Goal: Information Seeking & Learning: Check status

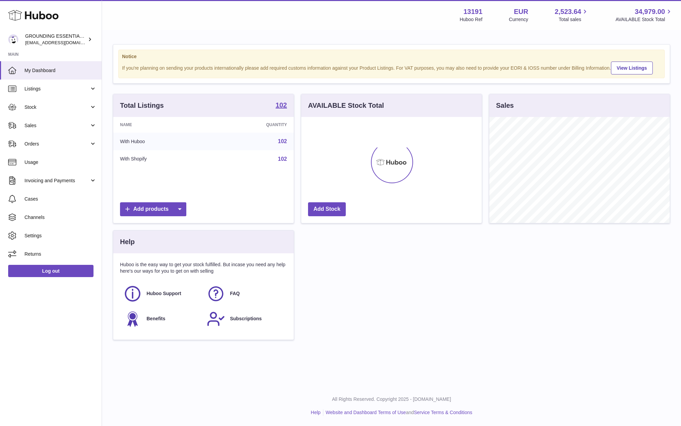
scroll to position [106, 181]
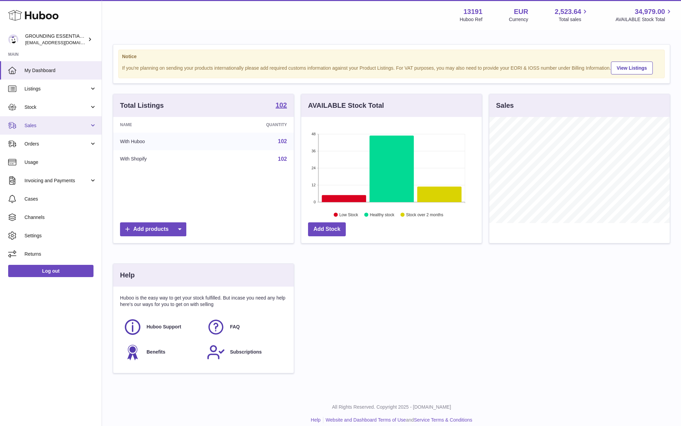
click at [57, 128] on span "Sales" at bounding box center [56, 125] width 65 height 6
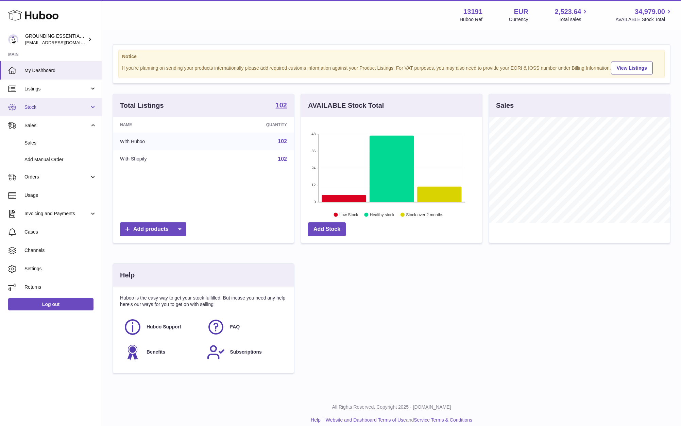
click at [52, 106] on span "Stock" at bounding box center [56, 107] width 65 height 6
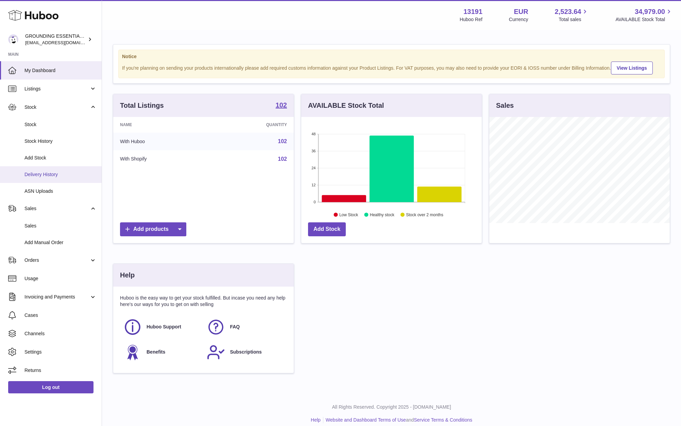
click at [51, 174] on span "Delivery History" at bounding box center [60, 174] width 72 height 6
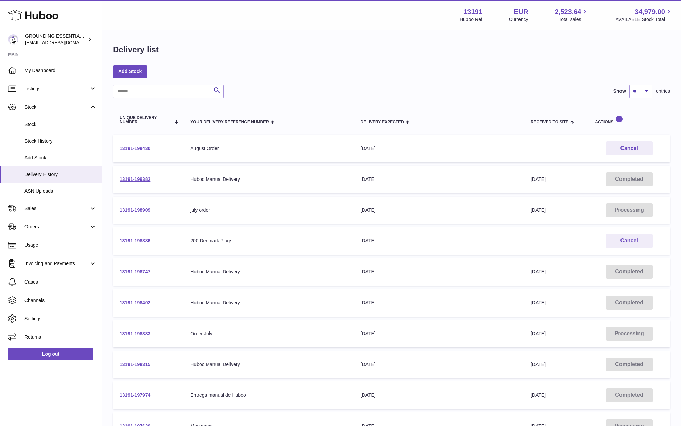
click at [133, 146] on link "13191-199430" at bounding box center [135, 148] width 31 height 5
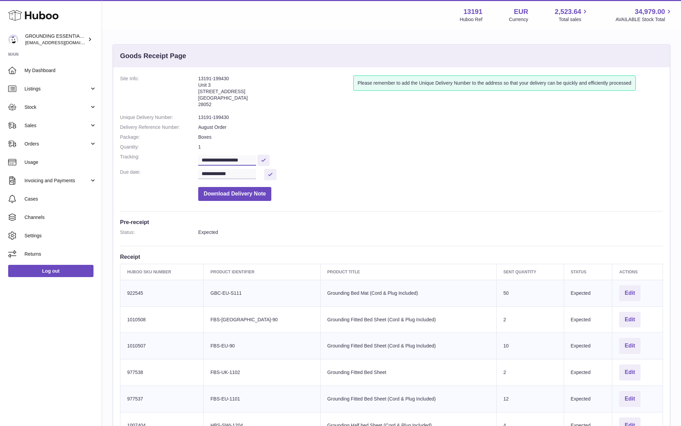
click at [227, 162] on input "**********" at bounding box center [227, 160] width 58 height 10
click at [41, 126] on span "Sales" at bounding box center [56, 125] width 65 height 6
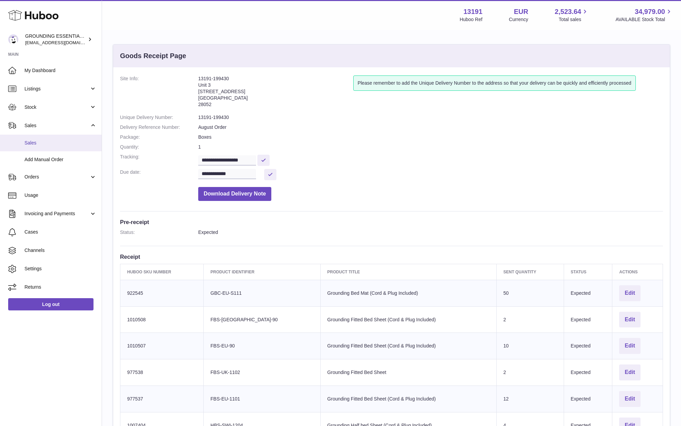
click at [38, 147] on link "Sales" at bounding box center [51, 143] width 102 height 17
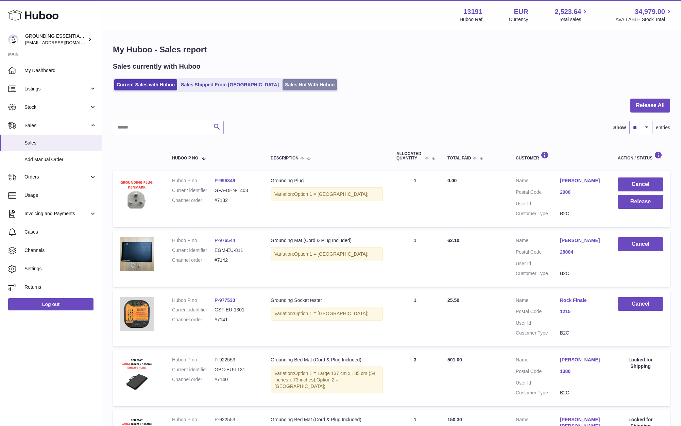
click at [283, 83] on link "Sales Not With Huboo" at bounding box center [310, 84] width 54 height 11
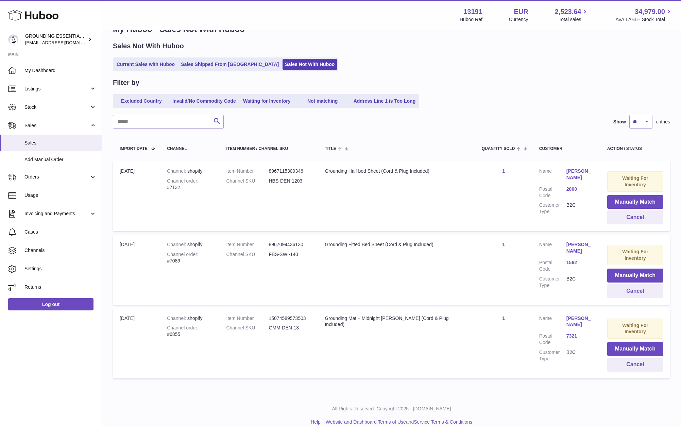
scroll to position [23, 0]
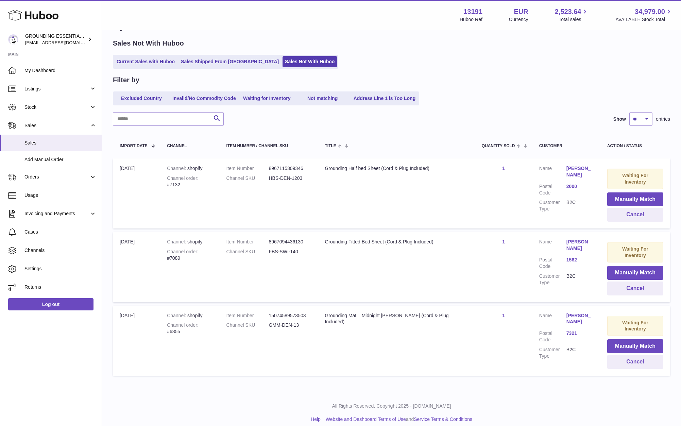
click at [413, 320] on td "Title Grounding Mat – Midnight Moss (Cord & Plug Included)" at bounding box center [396, 341] width 157 height 70
click at [295, 322] on dd "GMM-DEN-13" at bounding box center [290, 325] width 43 height 6
copy dd "DEN"
click at [55, 126] on span "Sales" at bounding box center [56, 125] width 65 height 6
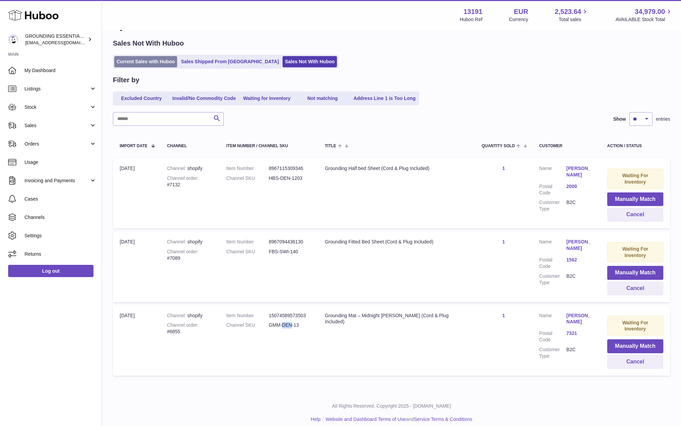
click at [146, 58] on link "Current Sales with Huboo" at bounding box center [145, 61] width 63 height 11
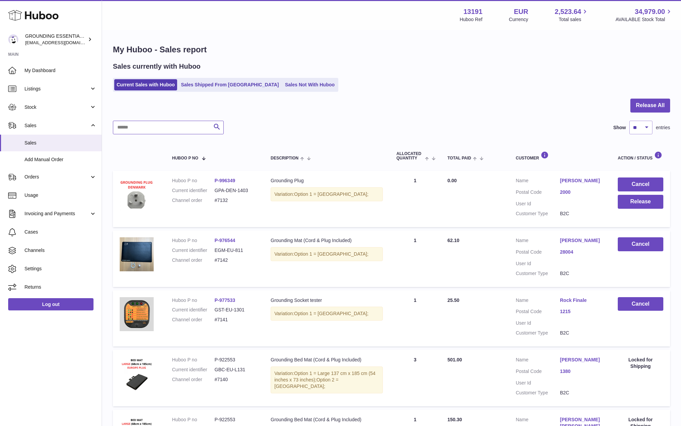
click at [145, 129] on input "text" at bounding box center [168, 128] width 111 height 14
paste input "***"
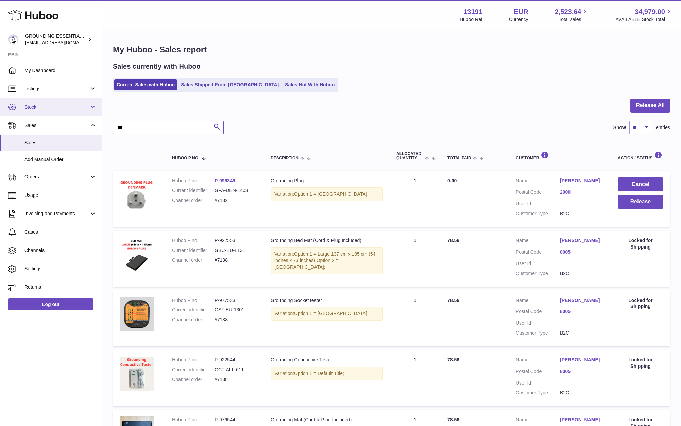
type input "***"
click at [53, 110] on link "Stock" at bounding box center [51, 107] width 102 height 18
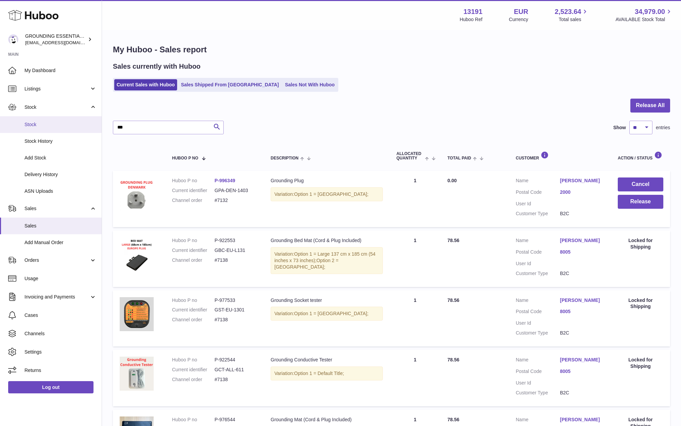
click at [47, 121] on span "Stock" at bounding box center [60, 124] width 72 height 6
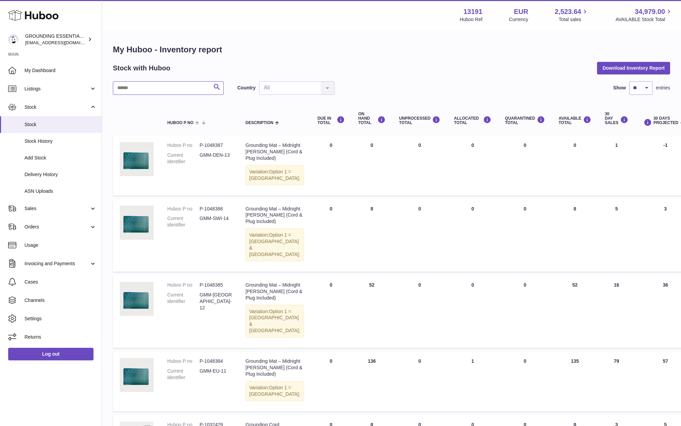
click at [135, 89] on input "text" at bounding box center [168, 88] width 111 height 14
paste input "***"
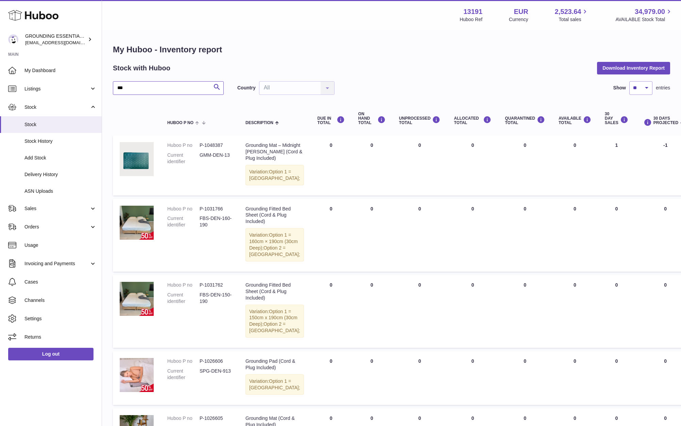
type input "***"
click at [649, 87] on select "** ** ** ***" at bounding box center [640, 88] width 23 height 14
select select "***"
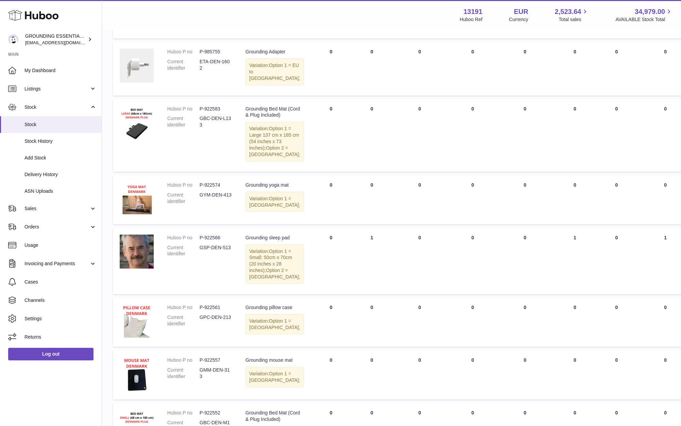
scroll to position [1295, 0]
click at [311, 39] on td "DUE IN Total 200" at bounding box center [331, 13] width 41 height 49
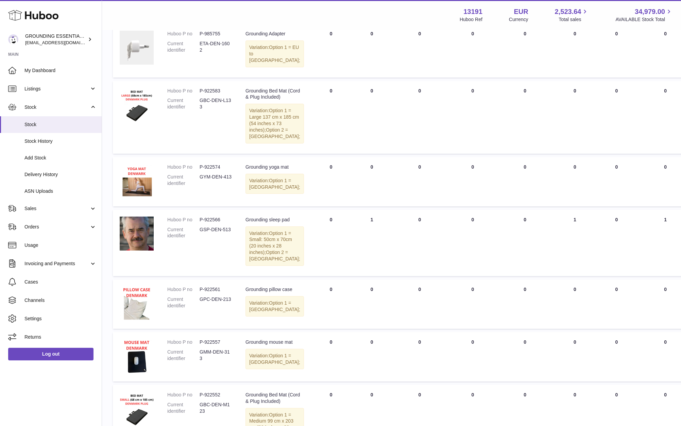
scroll to position [1390, 0]
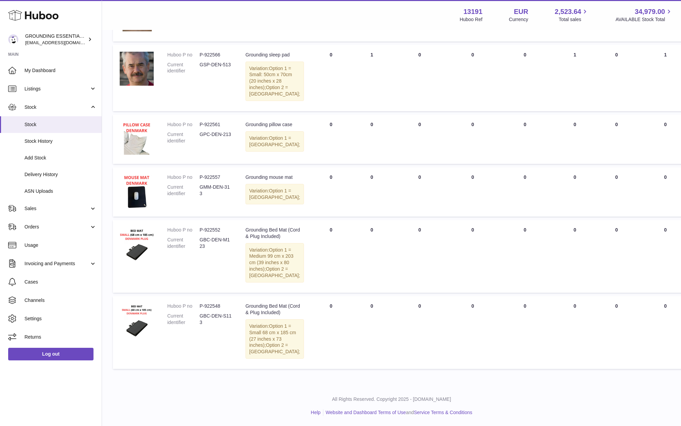
scroll to position [1462, 0]
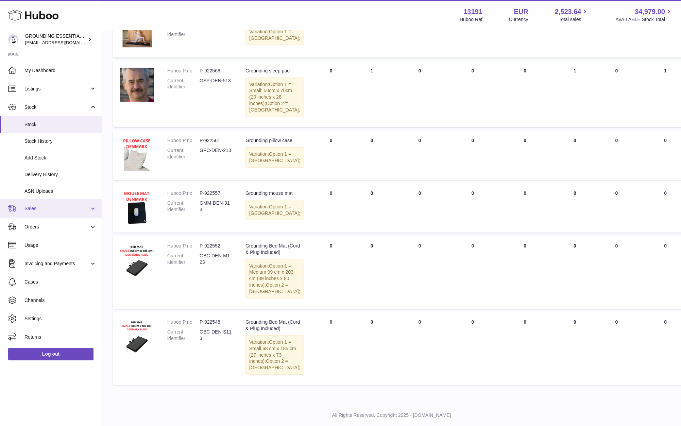
click at [53, 208] on span "Sales" at bounding box center [56, 208] width 65 height 6
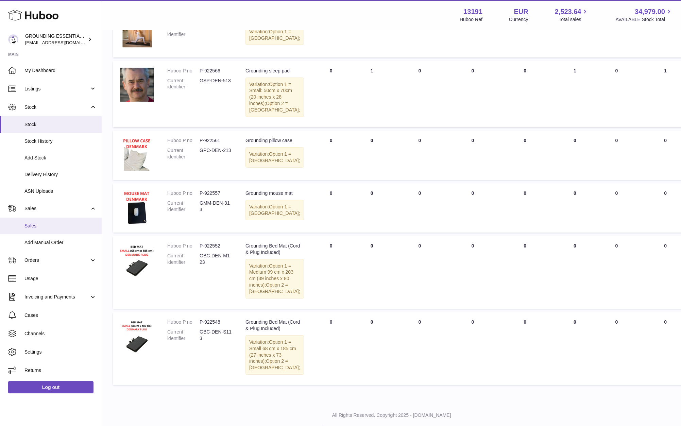
click at [46, 222] on link "Sales" at bounding box center [51, 226] width 102 height 17
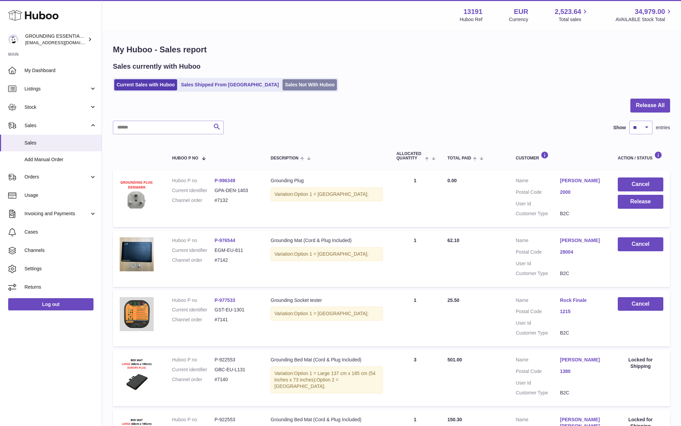
click at [283, 85] on link "Sales Not With Huboo" at bounding box center [310, 84] width 54 height 11
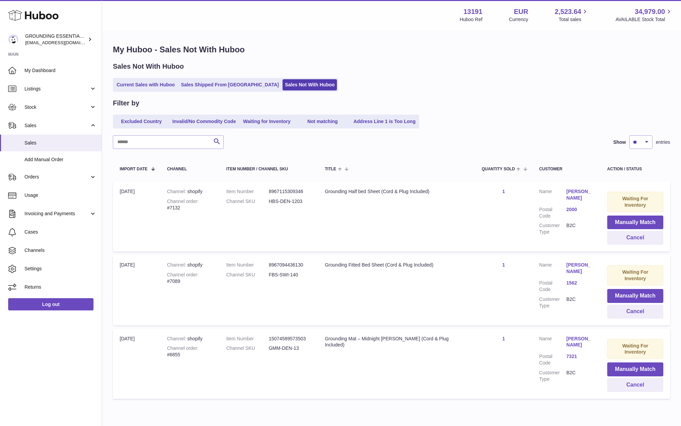
drag, startPoint x: 557, startPoint y: 329, endPoint x: 588, endPoint y: 328, distance: 30.9
click at [588, 329] on td "Customer Name [PERSON_NAME] Postal Code 7321 Customer Type B2C" at bounding box center [566, 364] width 68 height 70
copy dl "[PERSON_NAME]"
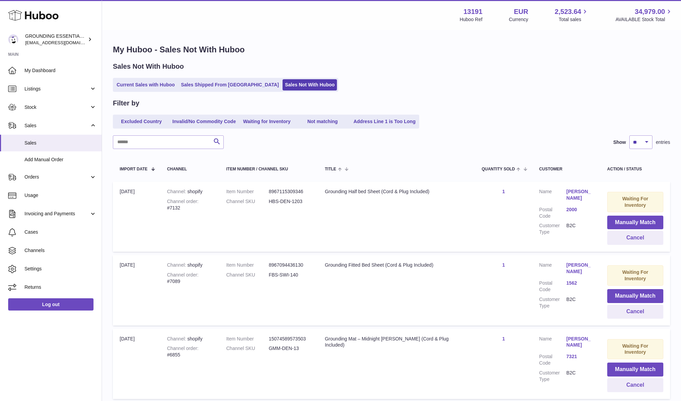
click at [377, 57] on div "My Huboo - Sales Not With Huboo Sales Not With Huboo Current Sales with Huboo S…" at bounding box center [391, 223] width 579 height 385
